Goal: Task Accomplishment & Management: Use online tool/utility

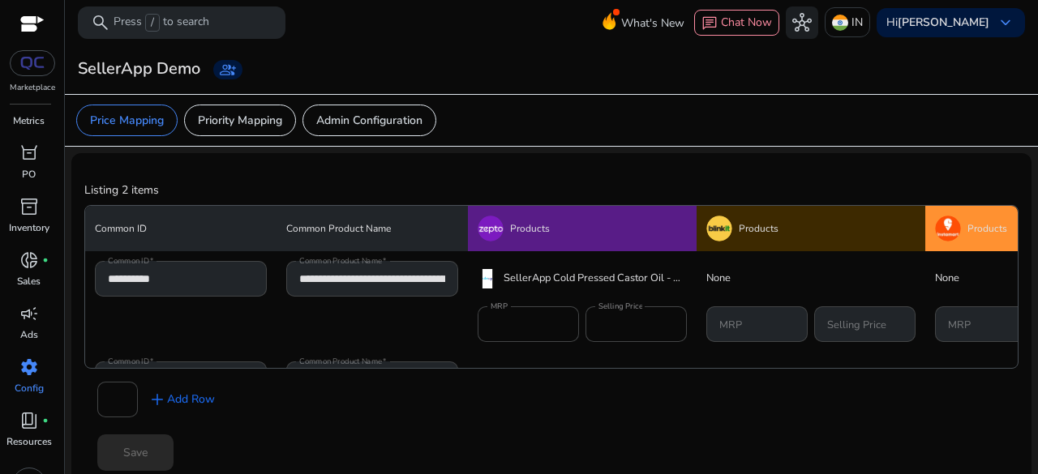
scroll to position [110, 0]
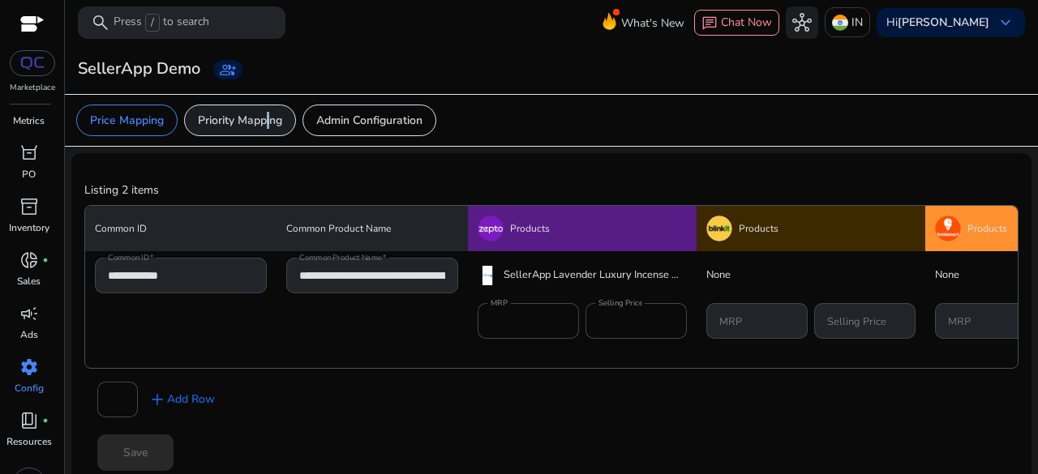
click at [268, 115] on p "Priority Mapping" at bounding box center [240, 120] width 84 height 17
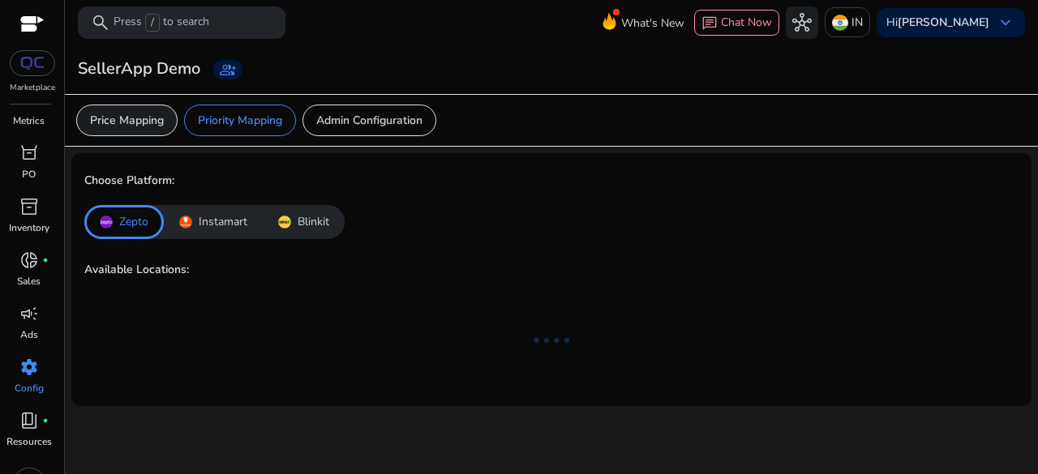
click at [130, 122] on p "Price Mapping" at bounding box center [127, 120] width 74 height 17
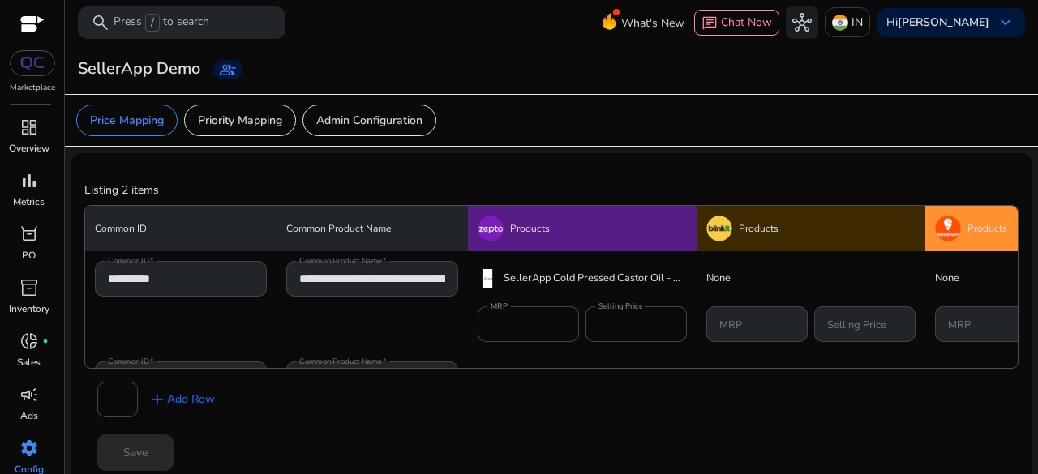
scroll to position [81, 0]
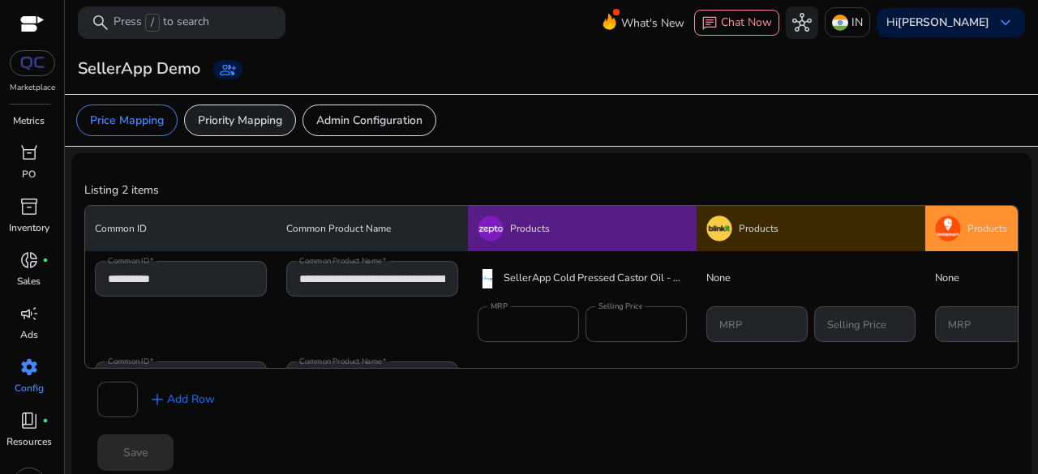
click at [253, 119] on p "Priority Mapping" at bounding box center [240, 120] width 84 height 17
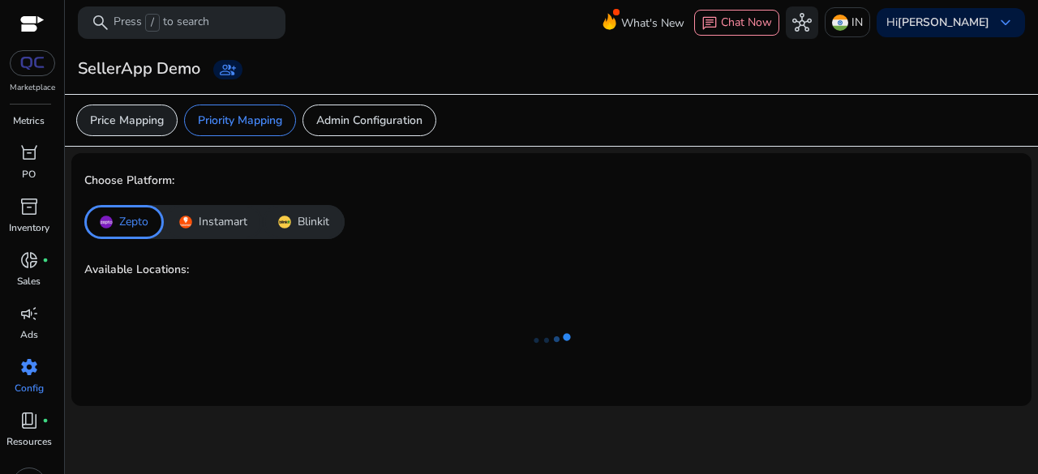
click at [146, 118] on p "Price Mapping" at bounding box center [127, 120] width 74 height 17
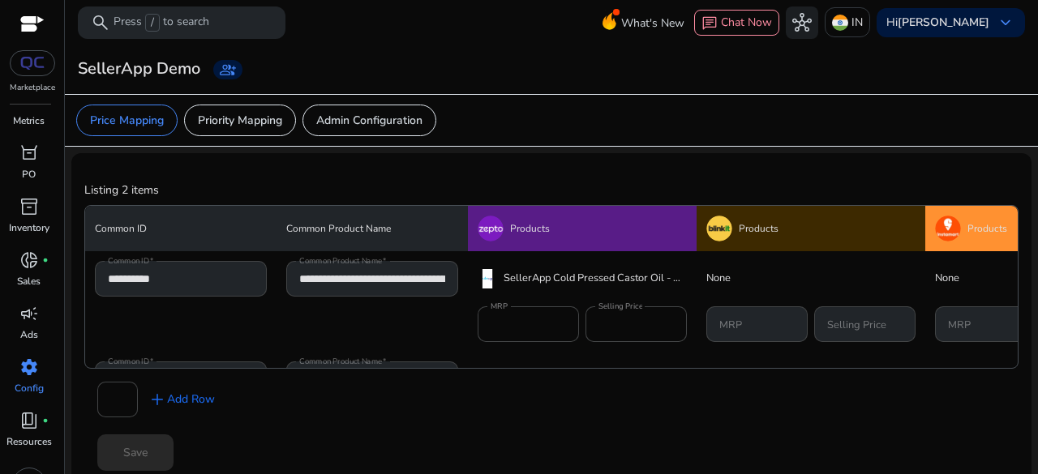
click at [451, 277] on td "**********" at bounding box center [372, 301] width 191 height 101
